Goal: Task Accomplishment & Management: Manage account settings

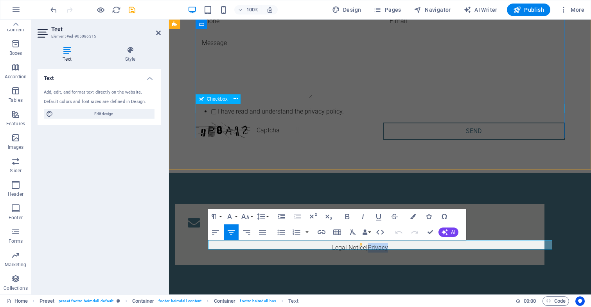
scroll to position [1518, 0]
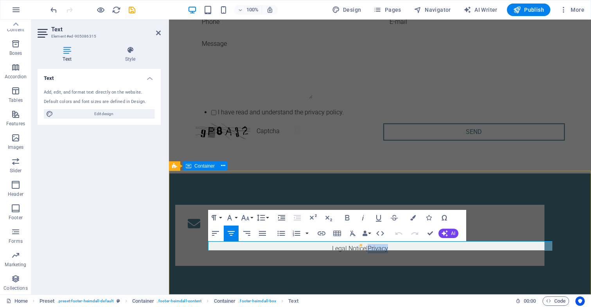
click at [442, 192] on div "Contact Legal Notice | Privacy" at bounding box center [380, 235] width 422 height 124
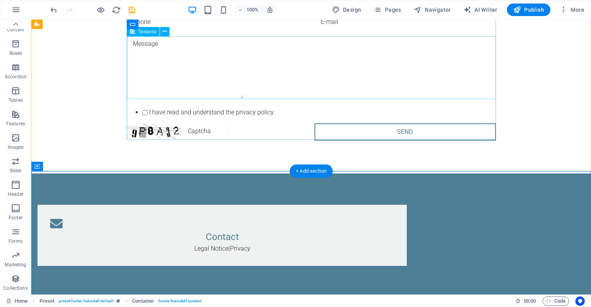
scroll to position [1518, 0]
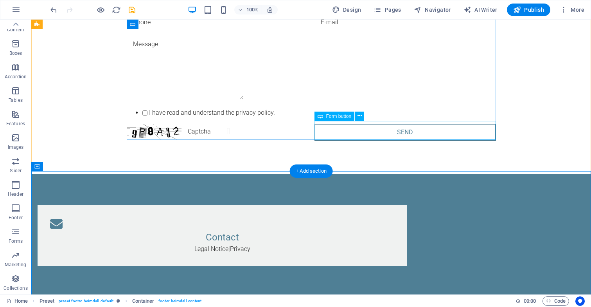
click at [343, 119] on div "Form button" at bounding box center [334, 115] width 40 height 9
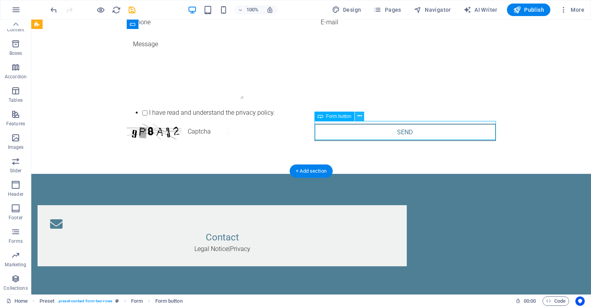
click at [359, 117] on icon at bounding box center [359, 116] width 4 height 8
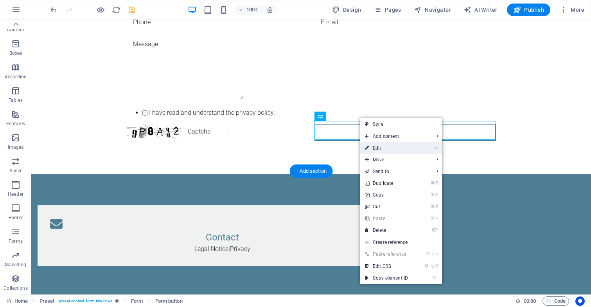
click at [374, 147] on link "⏎ Edit" at bounding box center [386, 148] width 52 height 12
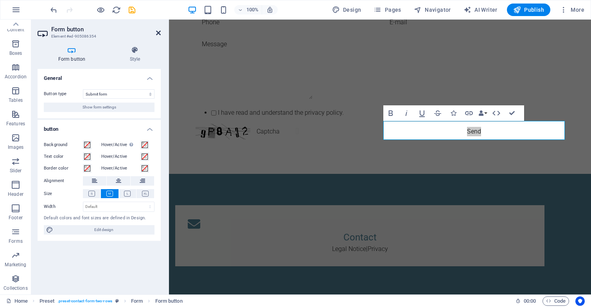
click at [160, 31] on icon at bounding box center [158, 33] width 5 height 6
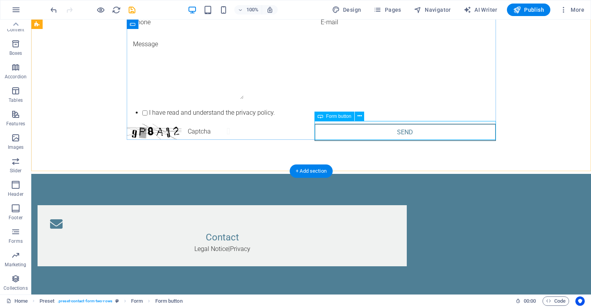
click at [381, 135] on div "Send" at bounding box center [404, 133] width 181 height 19
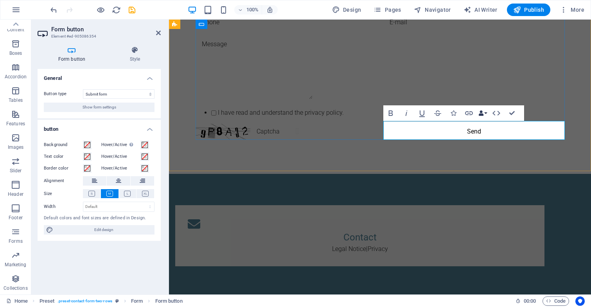
click at [484, 113] on button "Data Bindings" at bounding box center [482, 113] width 11 height 16
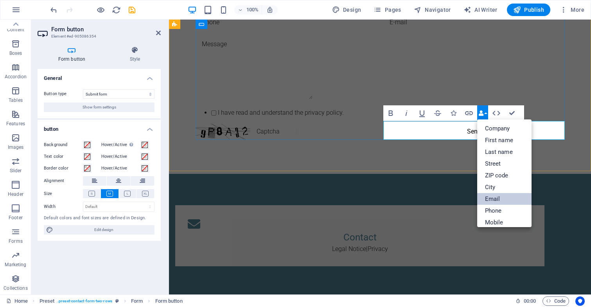
click at [489, 197] on link "Email" at bounding box center [504, 199] width 55 height 12
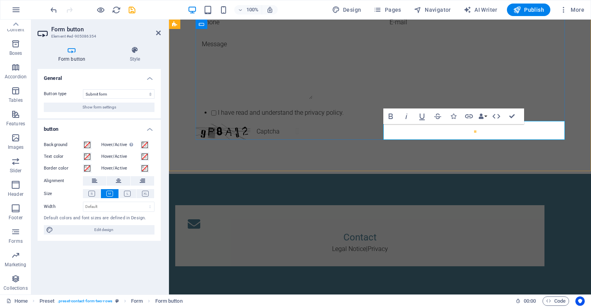
click at [414, 131] on div at bounding box center [473, 133] width 181 height 19
click at [486, 117] on button "Data Bindings" at bounding box center [482, 116] width 11 height 16
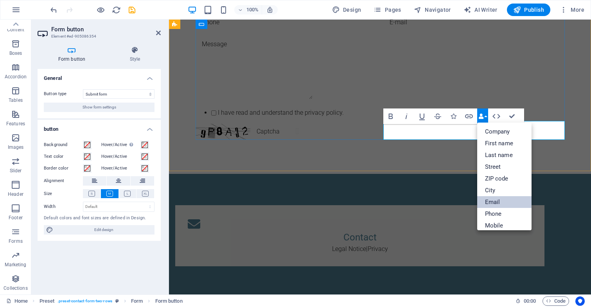
click at [492, 201] on link "Email" at bounding box center [504, 202] width 55 height 12
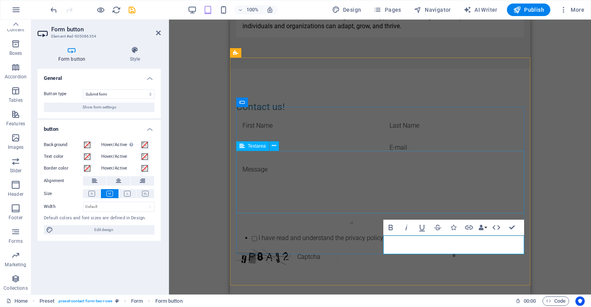
click at [485, 162] on div at bounding box center [380, 193] width 288 height 65
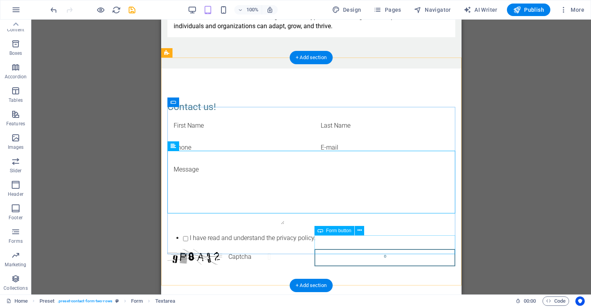
click at [387, 249] on div "º" at bounding box center [384, 258] width 141 height 19
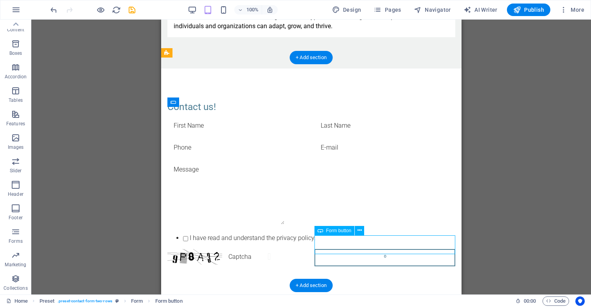
click at [387, 249] on div "º" at bounding box center [384, 258] width 141 height 19
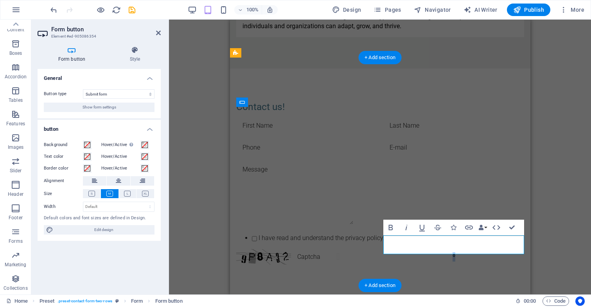
click at [461, 249] on button "º" at bounding box center [453, 257] width 141 height 16
click at [555, 167] on div "H1 Banner Banner Container Preset Container Preset Preset Container H3 Text But…" at bounding box center [380, 157] width 422 height 275
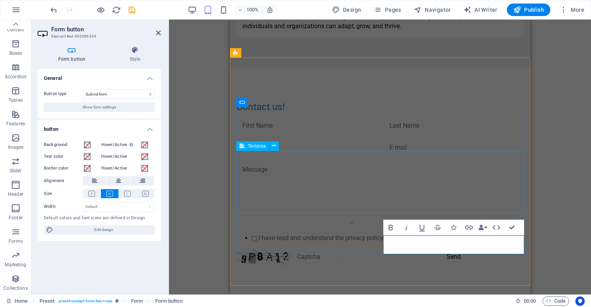
click at [458, 178] on div at bounding box center [380, 193] width 288 height 65
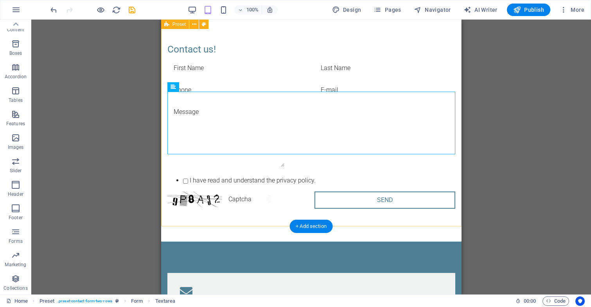
scroll to position [1577, 0]
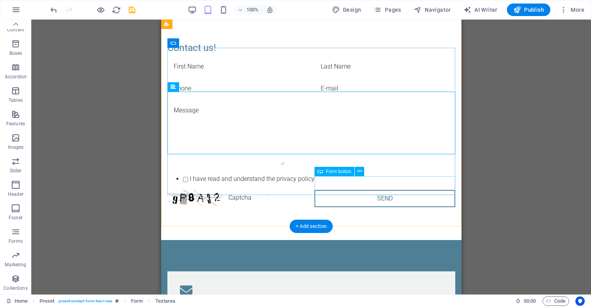
click at [395, 190] on div "Send" at bounding box center [384, 199] width 141 height 19
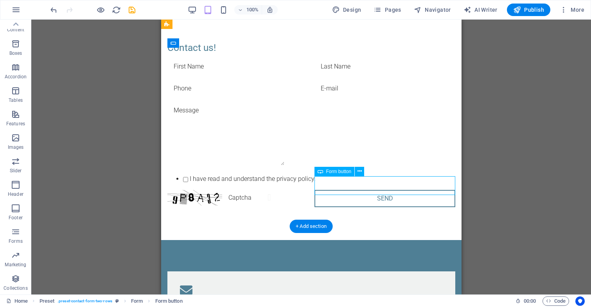
click at [389, 190] on div "Send" at bounding box center [384, 199] width 141 height 19
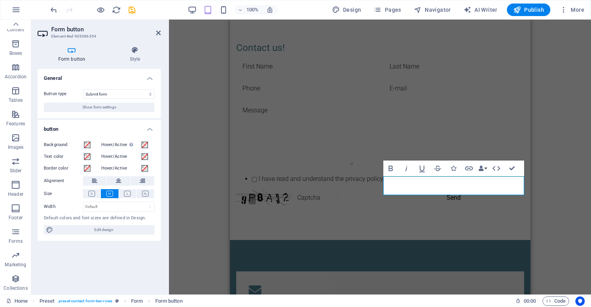
click at [64, 34] on h3 "Element #ed-905086354" at bounding box center [98, 36] width 94 height 7
click at [100, 108] on span "Show form settings" at bounding box center [100, 106] width 34 height 9
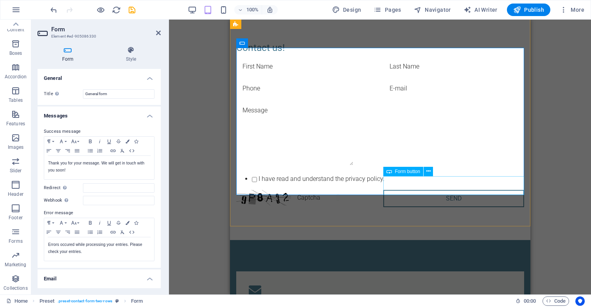
click at [415, 190] on div "Send" at bounding box center [453, 199] width 141 height 19
click at [422, 190] on div "Send" at bounding box center [453, 199] width 141 height 19
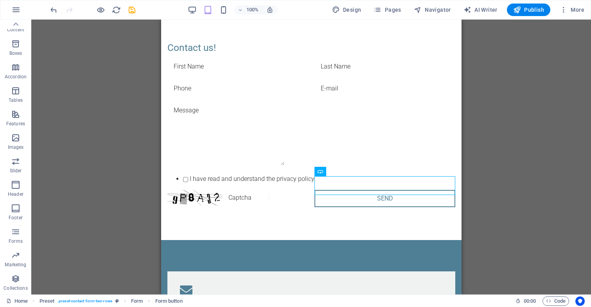
click at [532, 185] on div "H1 Banner Banner Container Preset Container Preset Preset Container H3 Text But…" at bounding box center [311, 157] width 560 height 275
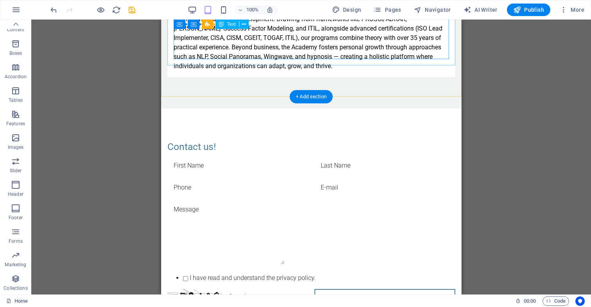
scroll to position [1476, 0]
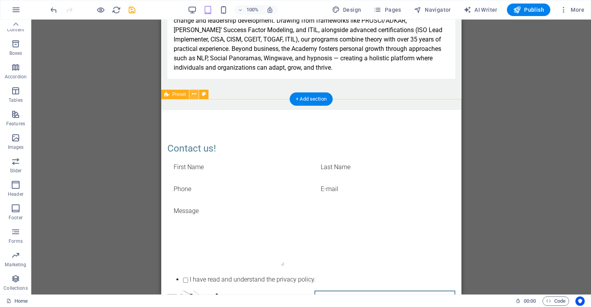
click at [196, 95] on icon at bounding box center [194, 94] width 4 height 8
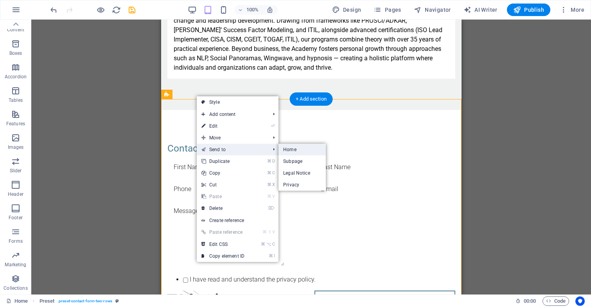
click at [298, 150] on link "Home" at bounding box center [301, 150] width 47 height 12
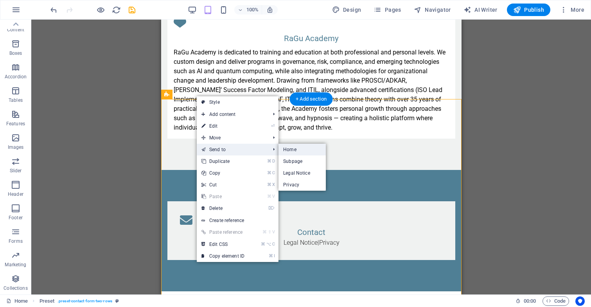
scroll to position [1402, 0]
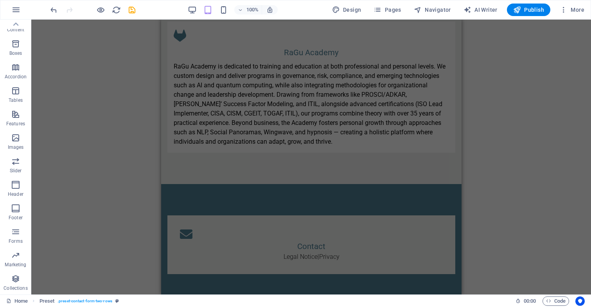
click at [513, 93] on div "H1 Banner Banner Container Preset Container Preset Preset Container H3 Text But…" at bounding box center [311, 157] width 560 height 275
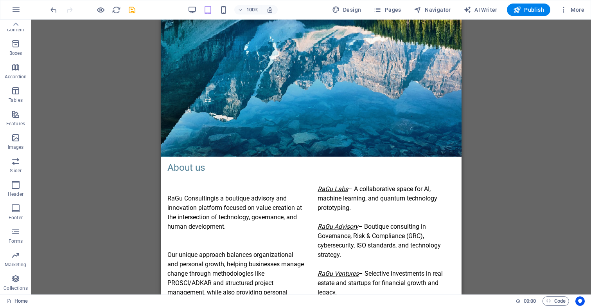
scroll to position [136, 0]
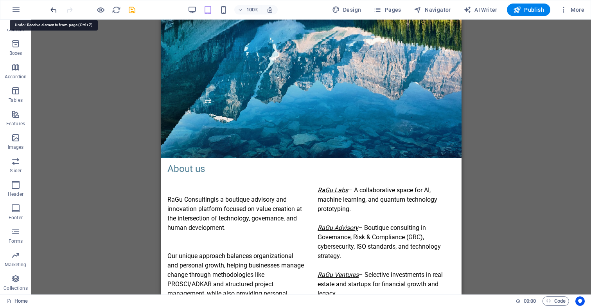
click at [51, 8] on icon "undo" at bounding box center [53, 9] width 9 height 9
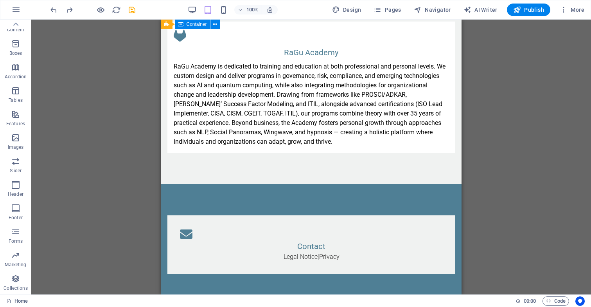
scroll to position [1398, 0]
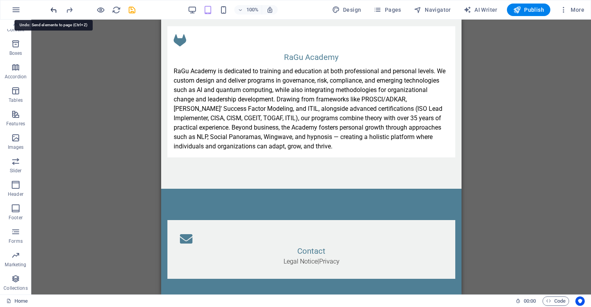
click at [52, 10] on icon "undo" at bounding box center [53, 9] width 9 height 9
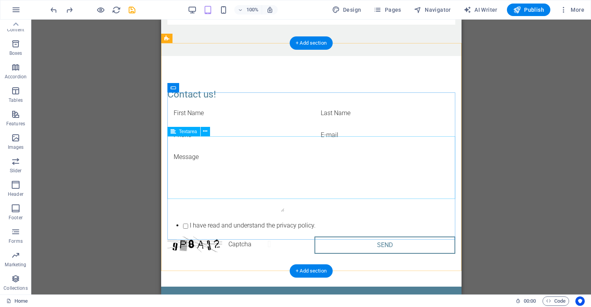
scroll to position [1533, 0]
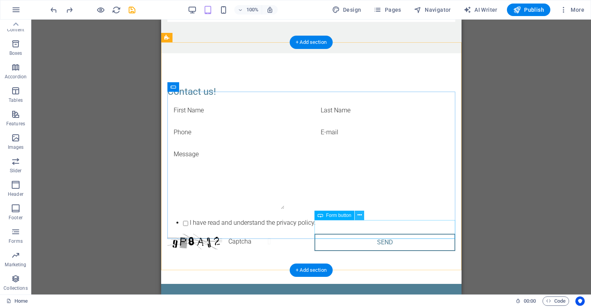
click at [361, 215] on icon at bounding box center [359, 215] width 4 height 8
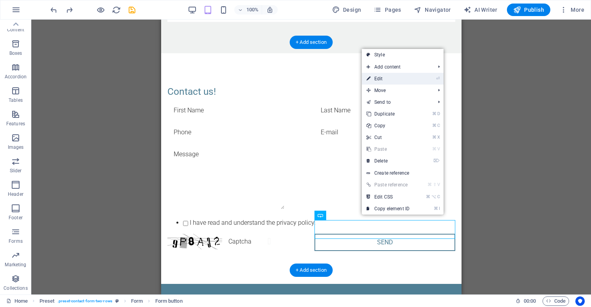
click at [417, 81] on li "⏎ Edit" at bounding box center [403, 79] width 82 height 12
click at [384, 79] on link "⏎ Edit" at bounding box center [388, 79] width 52 height 12
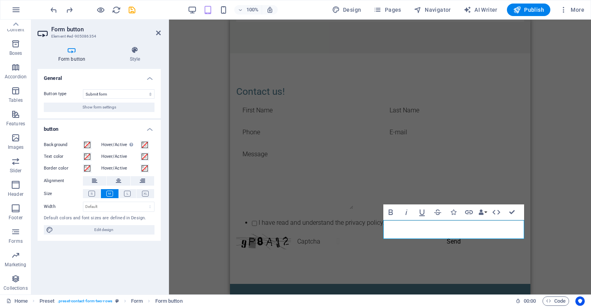
click at [73, 52] on icon at bounding box center [72, 50] width 68 height 8
click at [159, 31] on icon at bounding box center [158, 33] width 5 height 6
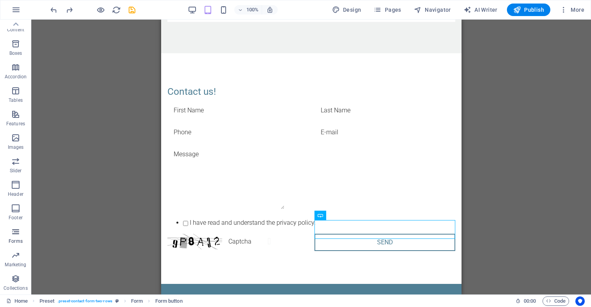
click at [20, 230] on icon "button" at bounding box center [15, 231] width 9 height 9
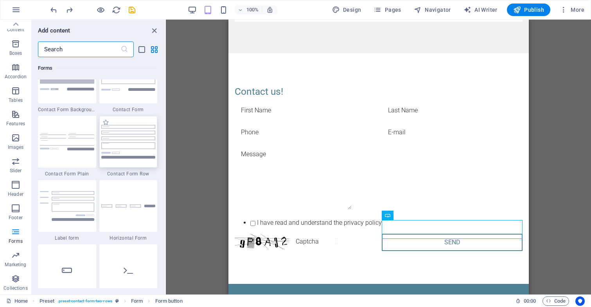
scroll to position [5731, 0]
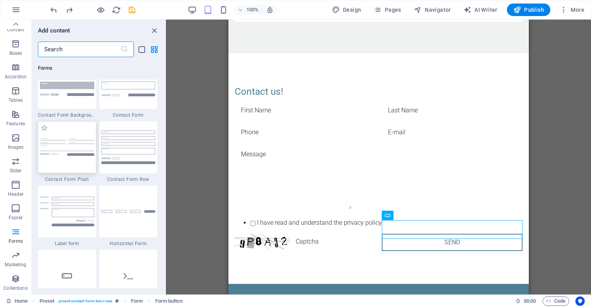
click at [75, 167] on div at bounding box center [67, 147] width 58 height 52
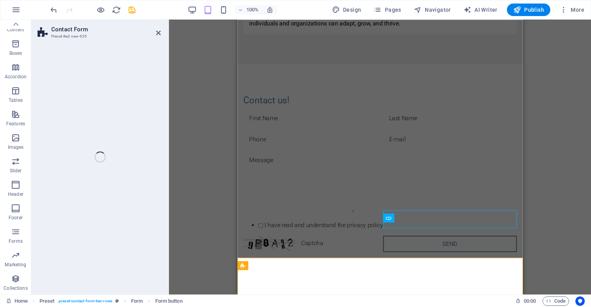
select select "rem"
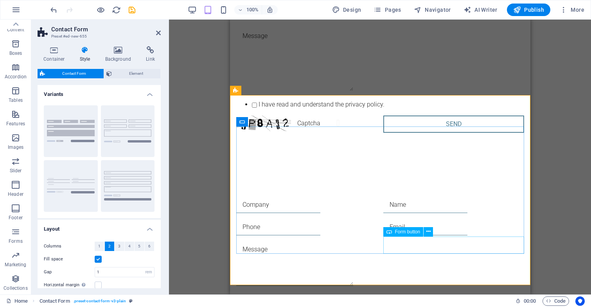
scroll to position [1637, 0]
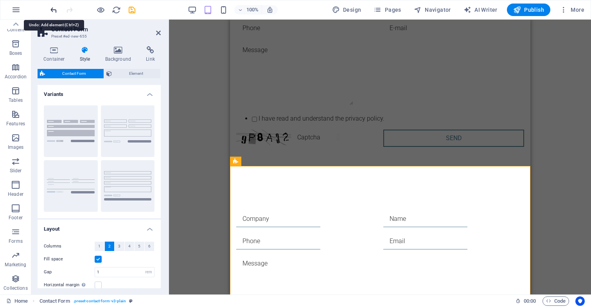
click at [52, 7] on icon "undo" at bounding box center [53, 9] width 9 height 9
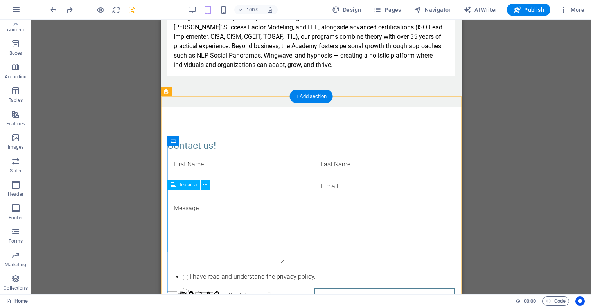
scroll to position [1532, 0]
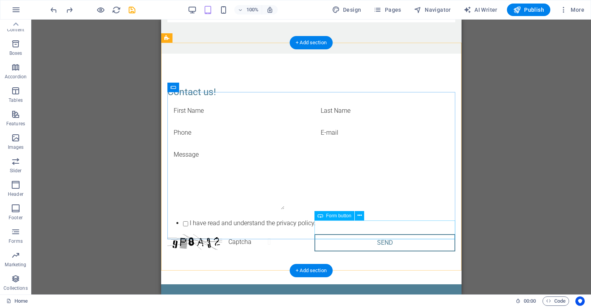
click at [349, 235] on div "Send" at bounding box center [384, 243] width 141 height 19
click at [385, 234] on div "Send" at bounding box center [384, 243] width 141 height 19
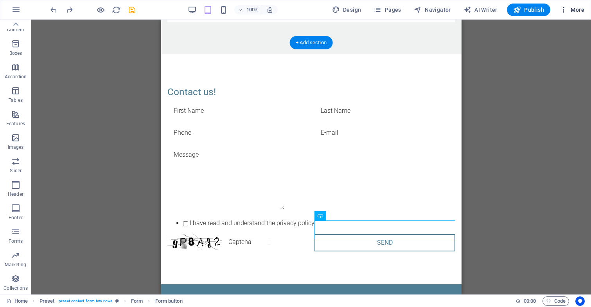
click at [564, 10] on icon "button" at bounding box center [564, 10] width 8 height 8
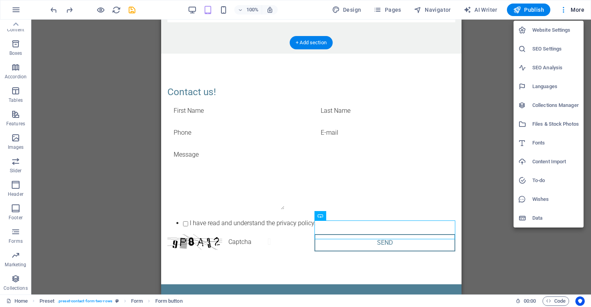
click at [556, 31] on h6 "Website Settings" at bounding box center [555, 29] width 47 height 9
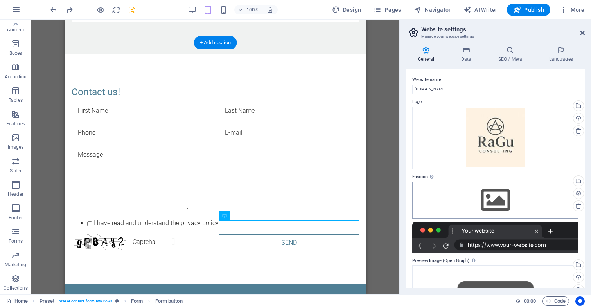
scroll to position [0, 0]
click at [467, 59] on h4 "Data" at bounding box center [467, 54] width 37 height 16
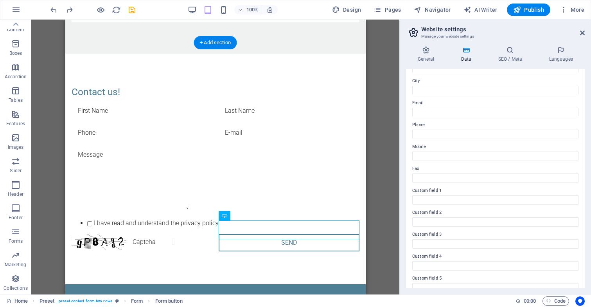
scroll to position [123, 0]
click at [451, 115] on input "Email" at bounding box center [495, 113] width 166 height 9
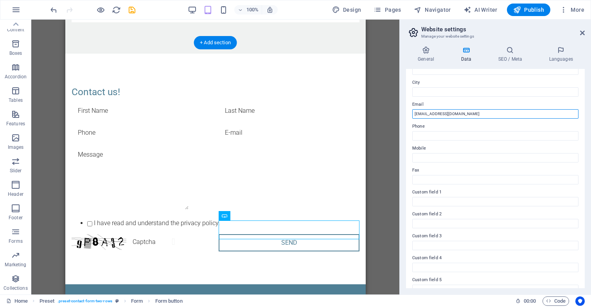
type input "[EMAIL_ADDRESS][DOMAIN_NAME]"
click at [481, 188] on label "Custom field 1" at bounding box center [495, 191] width 166 height 9
click at [481, 197] on input "Custom field 1" at bounding box center [495, 201] width 166 height 9
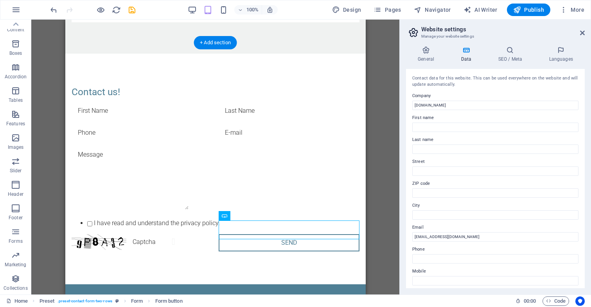
scroll to position [0, 0]
click at [582, 32] on icon at bounding box center [582, 33] width 5 height 6
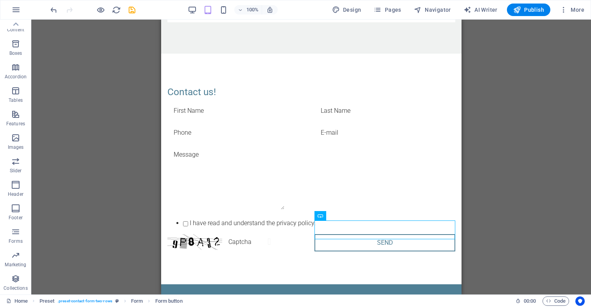
click at [480, 188] on div "Drag here to replace the existing content. Press “Ctrl” if you want to create a…" at bounding box center [311, 157] width 560 height 275
click at [533, 9] on span "Publish" at bounding box center [528, 10] width 31 height 8
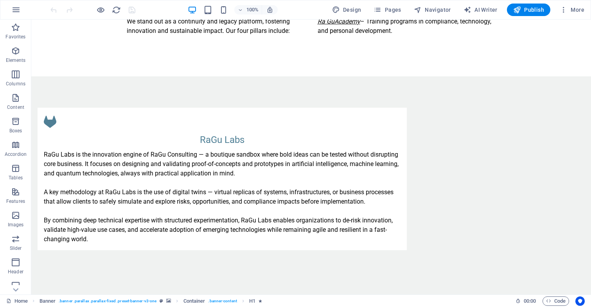
scroll to position [471, 0]
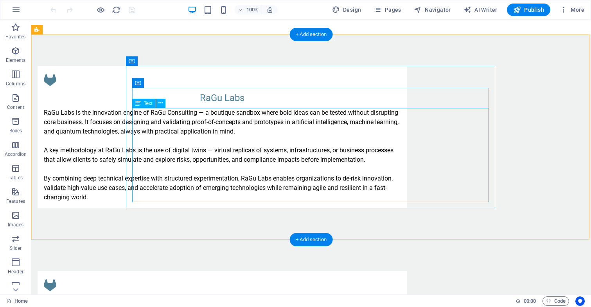
click at [217, 195] on div "RaGu Labs is the innovation engine of RaGu Consulting — a boutique sandbox wher…" at bounding box center [222, 155] width 357 height 94
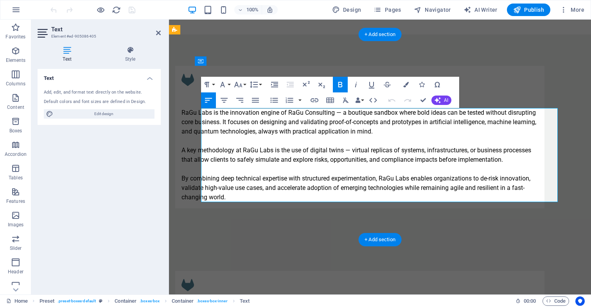
click at [256, 195] on p "By combining deep technical expertise with structured experimentation, RaGu Lab…" at bounding box center [359, 188] width 357 height 28
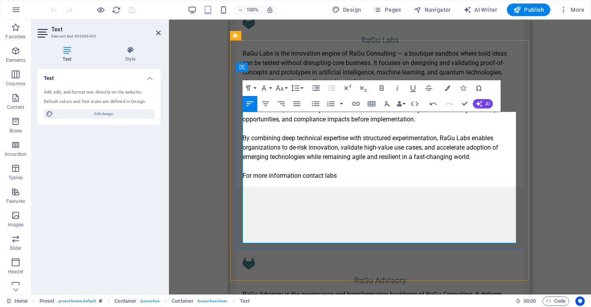
scroll to position [590, 0]
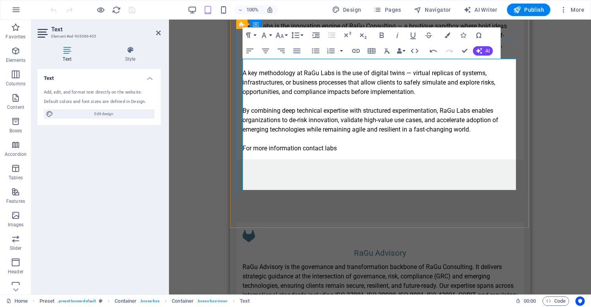
click at [338, 153] on p "​For more information contact labs" at bounding box center [379, 148] width 275 height 9
click at [543, 135] on div "Drag here to replace the existing content. Press “Ctrl” if you want to create a…" at bounding box center [380, 157] width 422 height 275
click at [215, 151] on div "Drag here to replace the existing content. Press “Ctrl” if you want to create a…" at bounding box center [380, 157] width 422 height 275
click at [308, 124] on strong "de-risk innovation, validate high-value use cases, and accelerate adoption" at bounding box center [390, 119] width 202 height 7
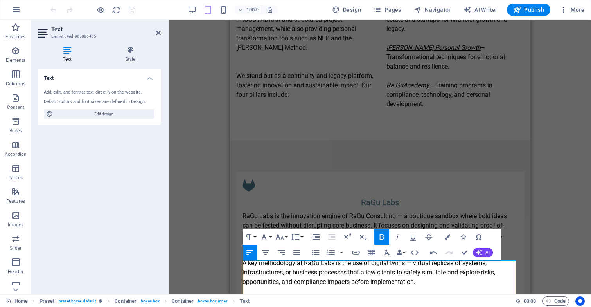
scroll to position [371, 0]
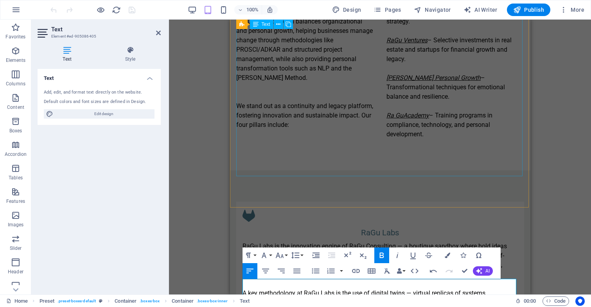
click at [457, 139] on div "RaGu Consulting is a boutique advisory and innovation platform focused on value…" at bounding box center [380, 40] width 288 height 197
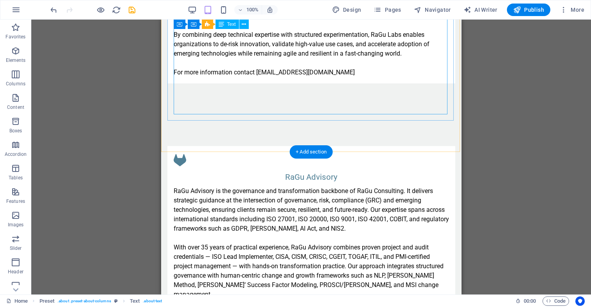
scroll to position [666, 0]
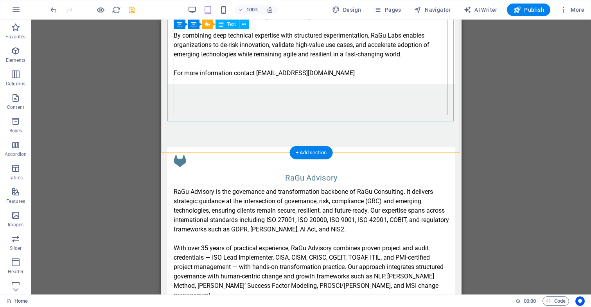
click at [315, 78] on div "RaGu Labs is the innovation engine of RaGu Consulting — a boutique sandbox wher…" at bounding box center [310, 11] width 275 height 131
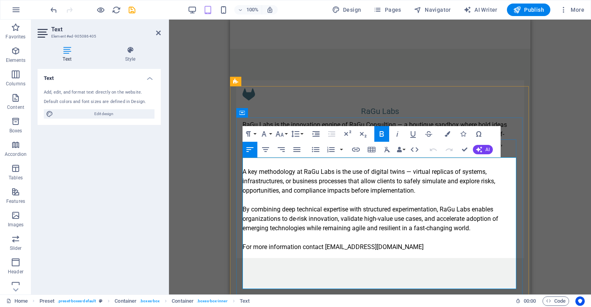
click at [381, 251] on p "For more information contact labs@ragu-consultin.eu" at bounding box center [379, 246] width 275 height 9
click at [402, 251] on p "For more information contact labs@ragu-consulting.eu" at bounding box center [379, 246] width 275 height 9
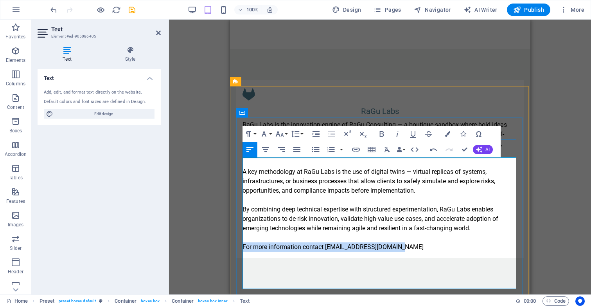
copy p "For more information contact labs@ragu-consulting.eu"
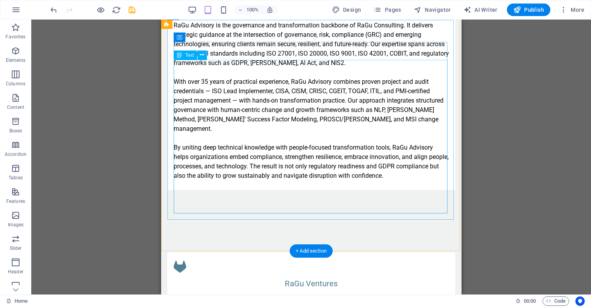
scroll to position [836, 0]
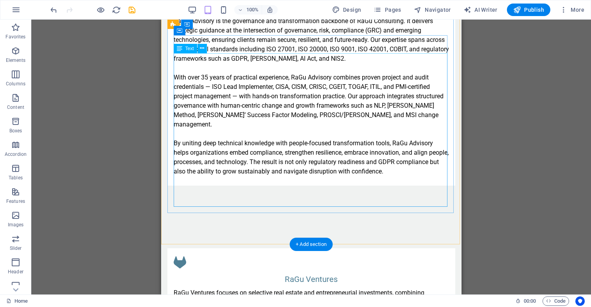
click at [428, 176] on div "RaGu Advisory is the governance and transformation backbone of RaGu Consulting.…" at bounding box center [310, 96] width 275 height 160
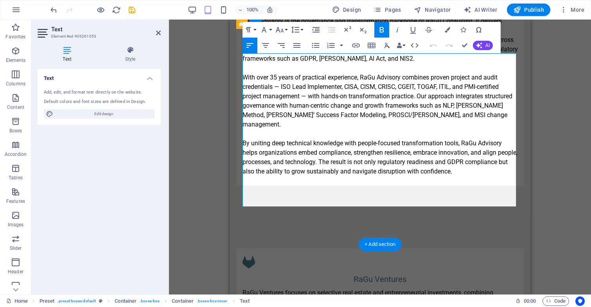
click at [501, 176] on p "By uniting deep technical knowledge with people-focused transformation tools , …" at bounding box center [379, 157] width 275 height 38
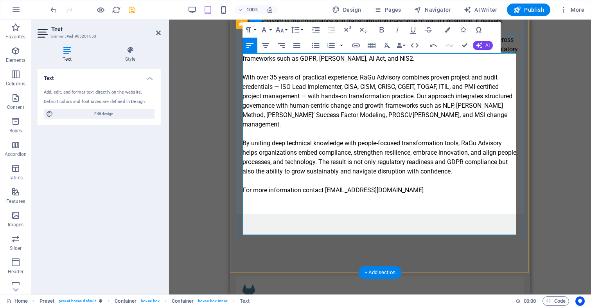
click at [338, 195] on p "For more information contact labs@ragu-consulting.eu" at bounding box center [379, 189] width 275 height 9
click at [551, 233] on div "Drag here to replace the existing content. Press “Ctrl” if you want to create a…" at bounding box center [380, 157] width 422 height 275
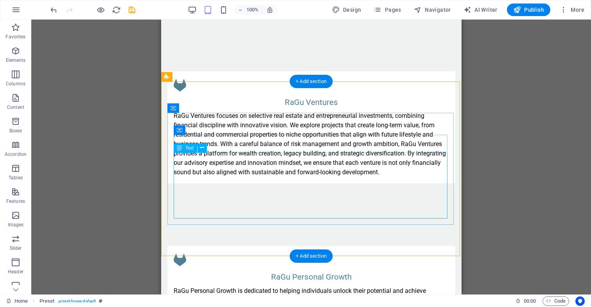
scroll to position [1041, 0]
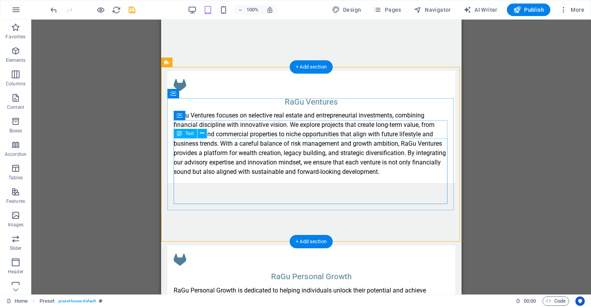
click at [395, 176] on div "RaGu Ventures focuses on selective real estate and entrepreneurial investments,…" at bounding box center [310, 144] width 275 height 66
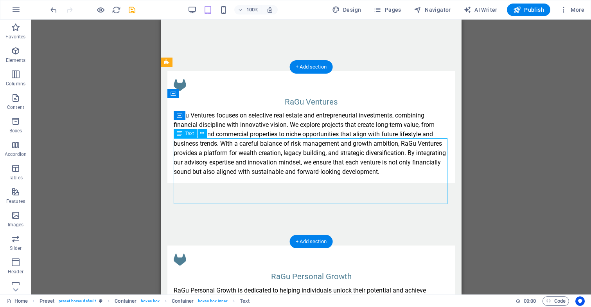
click at [395, 176] on div "RaGu Ventures focuses on selective real estate and entrepreneurial investments,…" at bounding box center [310, 144] width 275 height 66
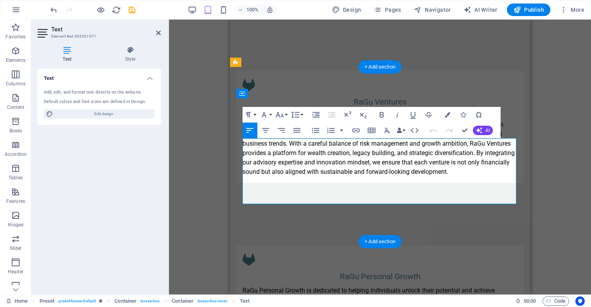
click at [454, 176] on p "RaGu Ventures focuses on selective real estate and entrepreneurial investments,…" at bounding box center [379, 144] width 275 height 66
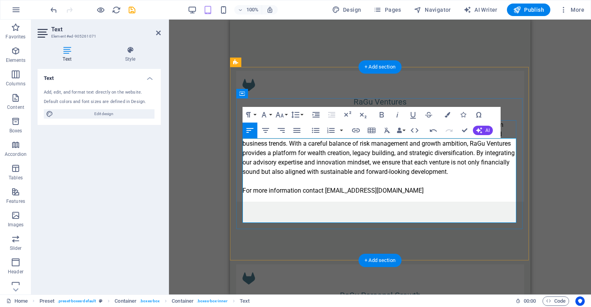
click at [336, 195] on p "For more information contact labs@ragu-consulting.eu" at bounding box center [379, 190] width 275 height 9
click at [558, 181] on div "Drag here to replace the existing content. Press “Ctrl” if you want to create a…" at bounding box center [380, 157] width 422 height 275
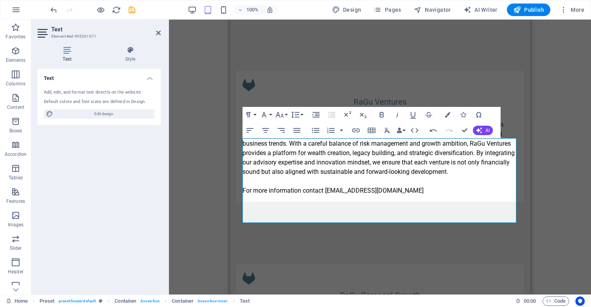
click at [558, 181] on div "Drag here to replace the existing content. Press “Ctrl” if you want to create a…" at bounding box center [380, 157] width 422 height 275
click at [513, 70] on div "RaGu Ventures RaGu Ventures focuses on selective real estate and entrepreneuria…" at bounding box center [380, 136] width 300 height 194
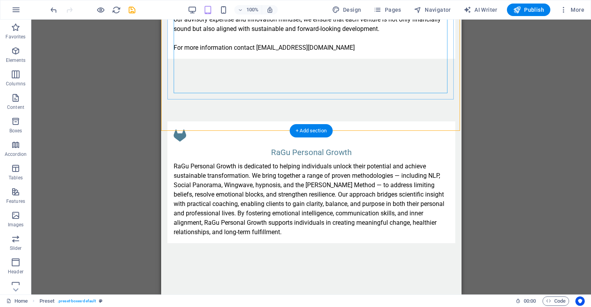
scroll to position [1224, 0]
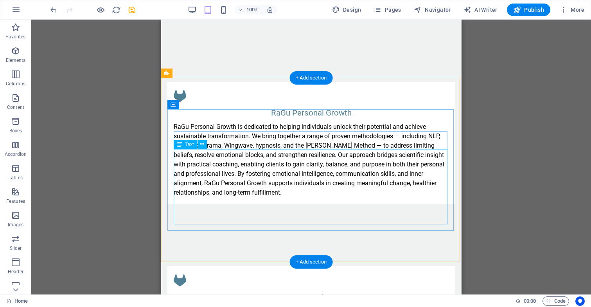
click at [270, 197] on div "RaGu Personal Growth is dedicated to helping individuals unlock their potential…" at bounding box center [310, 159] width 275 height 75
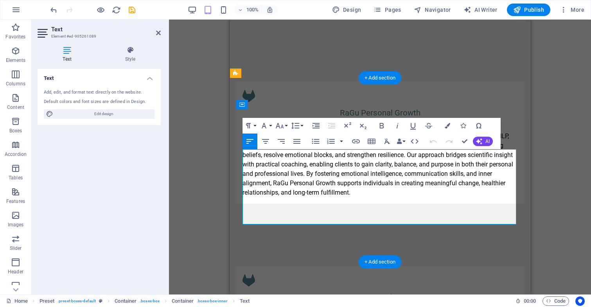
click at [319, 197] on p "RaGu Personal Growth is dedicated to helping individuals unlock their potential…" at bounding box center [379, 159] width 275 height 75
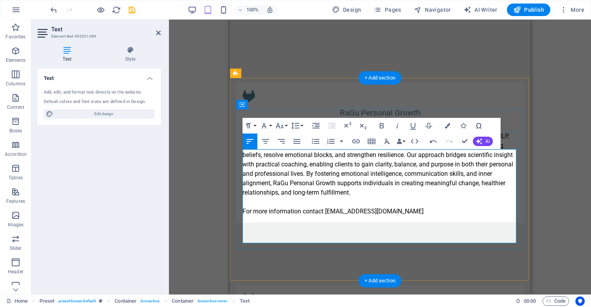
click at [336, 216] on p "For more information contact labs@ragu-consulting.eu" at bounding box center [379, 210] width 275 height 9
click at [500, 249] on div "RaGu Personal Growth RaGu Personal Growth is dedicated to helping individuals u…" at bounding box center [380, 151] width 300 height 203
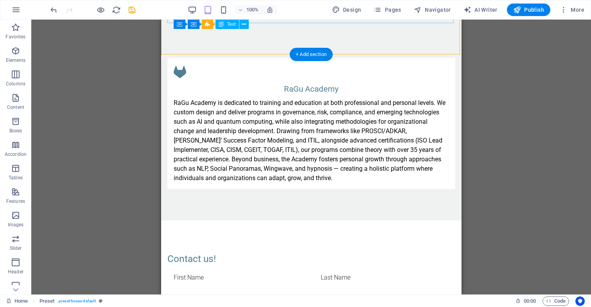
scroll to position [1454, 0]
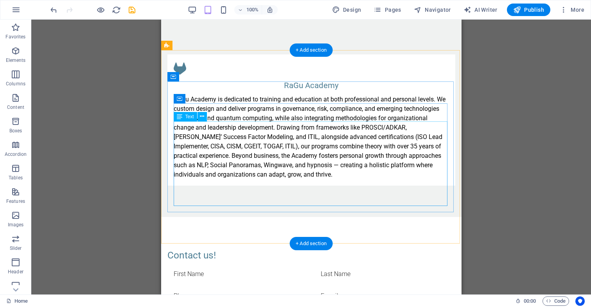
click at [332, 179] on div "RaGu Academy is dedicated to training and education at both professional and pe…" at bounding box center [310, 137] width 275 height 84
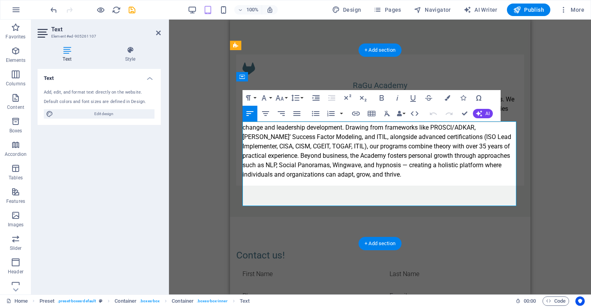
click at [374, 179] on p "RaGu Academy is dedicated to training and education at both professional and pe…" at bounding box center [379, 137] width 275 height 84
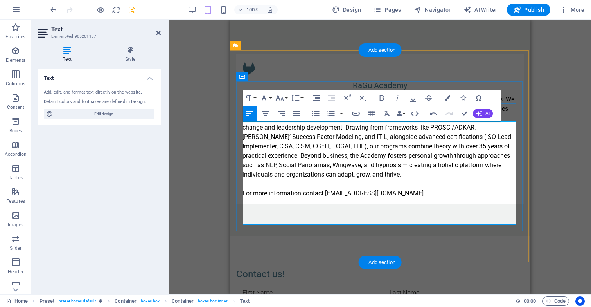
click at [337, 198] on p "For more information contact labs@ragu-consulting.eu" at bounding box center [379, 192] width 275 height 9
click at [550, 190] on div "Drag here to replace the existing content. Press “Ctrl” if you want to create a…" at bounding box center [380, 157] width 422 height 275
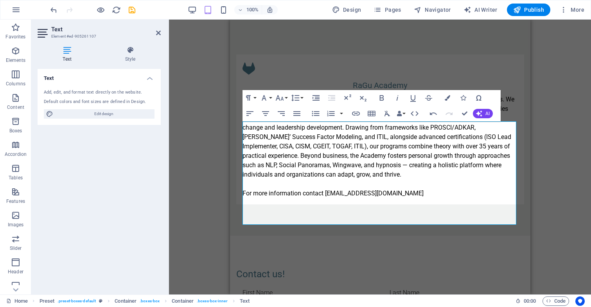
click at [536, 197] on div "Drag here to replace the existing content. Press “Ctrl” if you want to create a…" at bounding box center [380, 157] width 422 height 275
click at [484, 235] on div "RaGu Academy RaGu Academy is dedicated to training and education at both profes…" at bounding box center [380, 129] width 300 height 212
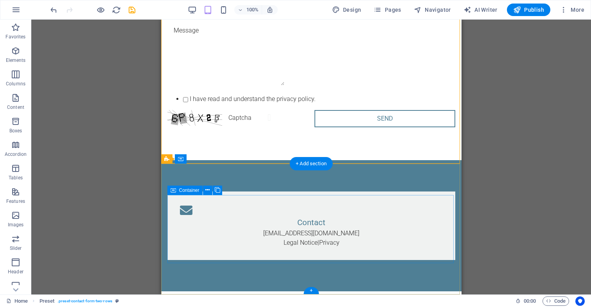
scroll to position [1780, 0]
click at [287, 235] on div "hans@ragu-consulting.eu Legal Notice | Privacy" at bounding box center [310, 237] width 263 height 19
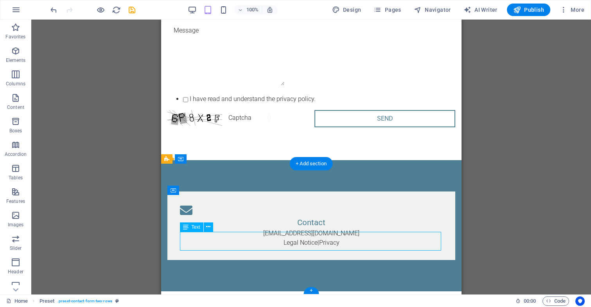
click at [287, 235] on div "hans@ragu-consulting.eu Legal Notice | Privacy" at bounding box center [310, 237] width 263 height 19
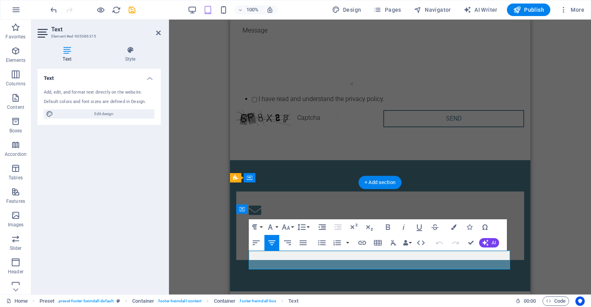
scroll to position [1761, 0]
click at [355, 237] on link "[EMAIL_ADDRESS][DOMAIN_NAME]" at bounding box center [380, 232] width 96 height 7
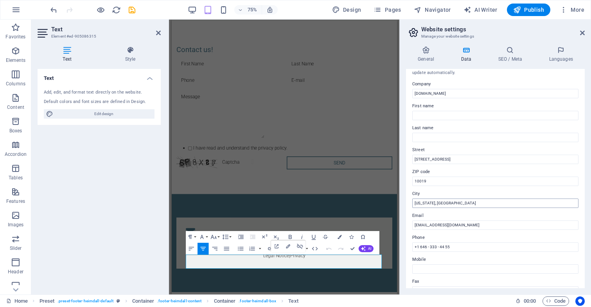
scroll to position [13, 0]
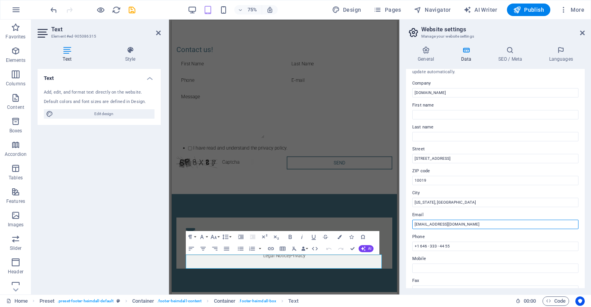
type input "info@ragu-consulting.eu"
click at [118, 231] on div "Text Add, edit, and format text directly on the website. Default colors and fon…" at bounding box center [99, 178] width 123 height 219
click at [582, 34] on icon at bounding box center [582, 33] width 5 height 6
